Goal: Task Accomplishment & Management: Manage account settings

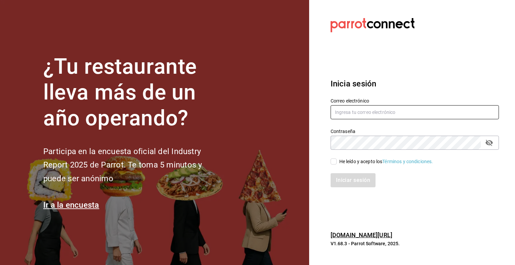
click at [368, 112] on input "text" at bounding box center [414, 112] width 168 height 14
click at [389, 105] on input "text" at bounding box center [414, 112] width 168 height 14
paste input "[PERSON_NAME][EMAIL_ADDRESS][PERSON_NAME][DOMAIN_NAME]"
type input "[PERSON_NAME][EMAIL_ADDRESS][PERSON_NAME][DOMAIN_NAME]"
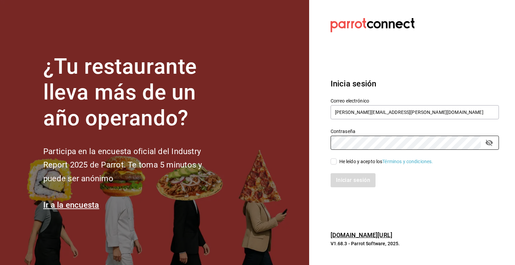
click at [405, 190] on div "Inicia sesión Correo electrónico [PERSON_NAME][EMAIL_ADDRESS][PERSON_NAME][DOMA…" at bounding box center [414, 133] width 168 height 126
click at [397, 199] on section "Datos incorrectos. Verifica que tu Correo o Contraseña estén bien escritos. Ini…" at bounding box center [412, 132] width 206 height 265
click at [334, 162] on input "He leído y acepto los Términos y condiciones." at bounding box center [333, 161] width 6 height 6
checkbox input "true"
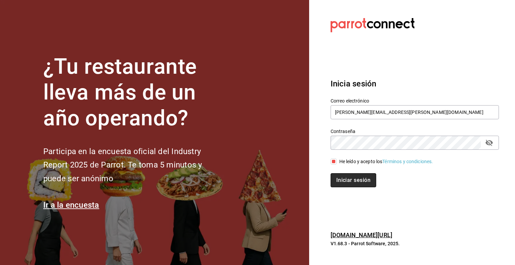
click at [343, 178] on button "Iniciar sesión" at bounding box center [353, 180] width 46 height 14
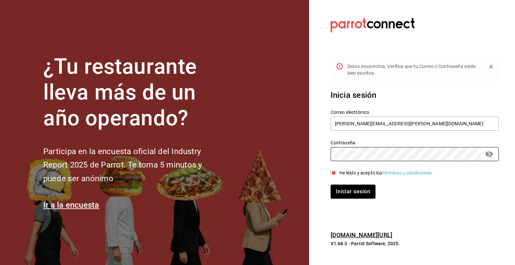
click at [326, 143] on div "Contraseña Contraseña" at bounding box center [410, 146] width 176 height 29
click at [330, 185] on button "Iniciar sesión" at bounding box center [352, 192] width 45 height 14
click at [283, 141] on div "¿Tu restaurante lleva más de un año operando? Participa en la encuesta oficial …" at bounding box center [257, 132] width 515 height 265
click at [330, 185] on button "Iniciar sesión" at bounding box center [352, 192] width 45 height 14
click at [319, 149] on section "Datos incorrectos. Verifica que tu Correo o Contraseña estén bien escritos. Ini…" at bounding box center [412, 132] width 206 height 265
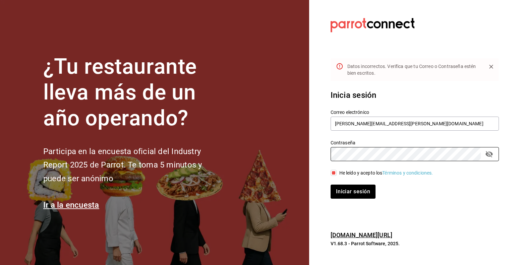
click at [330, 185] on button "Iniciar sesión" at bounding box center [352, 192] width 45 height 14
click at [486, 156] on icon "passwordField" at bounding box center [489, 154] width 8 height 8
click at [291, 138] on div "¿Tu restaurante lleva más de un año operando? Participa en la encuesta oficial …" at bounding box center [257, 132] width 515 height 265
click at [348, 195] on button "Iniciar sesión" at bounding box center [353, 192] width 46 height 14
click at [274, 161] on div "¿Tu restaurante lleva más de un año operando? Participa en la encuesta oficial …" at bounding box center [257, 132] width 515 height 265
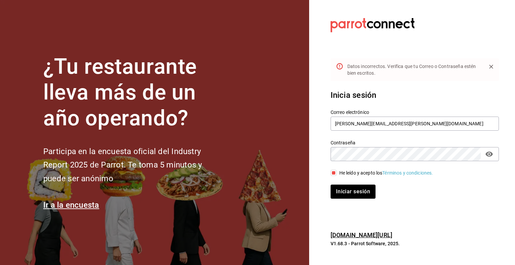
click at [330, 185] on button "Iniciar sesión" at bounding box center [352, 192] width 45 height 14
click at [353, 194] on button "Iniciar sesión" at bounding box center [353, 192] width 46 height 14
click at [307, 148] on div "¿Tu restaurante lleva más de un año operando? Participa en la encuesta oficial …" at bounding box center [257, 132] width 515 height 265
